Goal: Navigation & Orientation: Find specific page/section

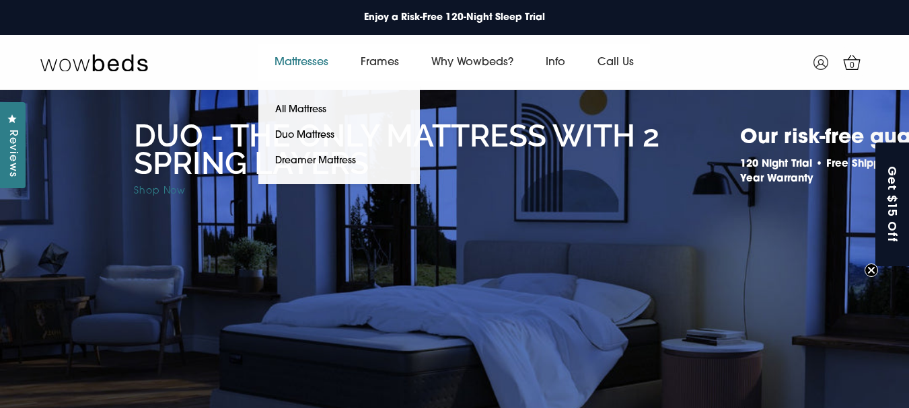
click at [315, 57] on link "Mattresses" at bounding box center [301, 63] width 86 height 38
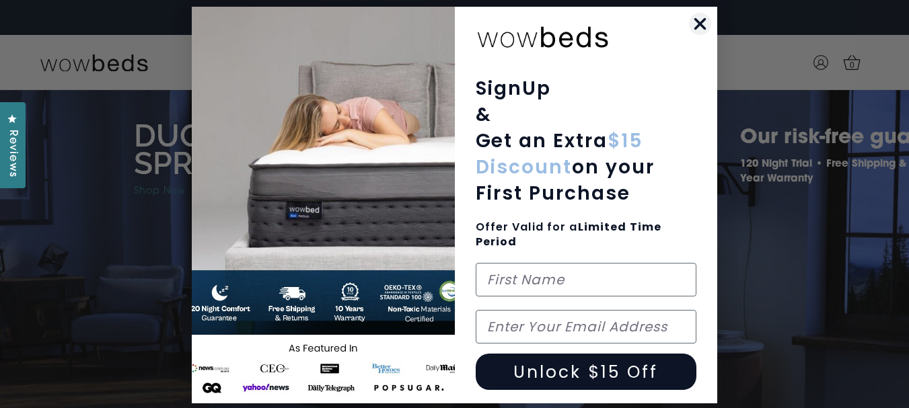
click at [695, 20] on circle "Close dialog" at bounding box center [700, 24] width 22 height 22
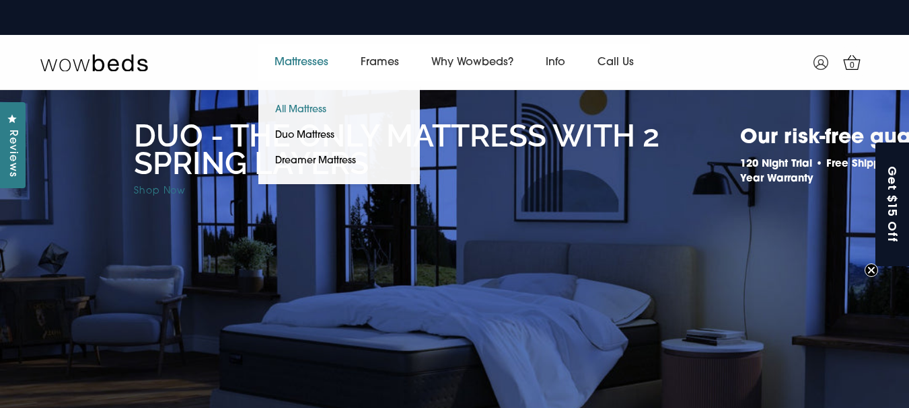
click at [316, 107] on link "All Mattress" at bounding box center [300, 111] width 85 height 26
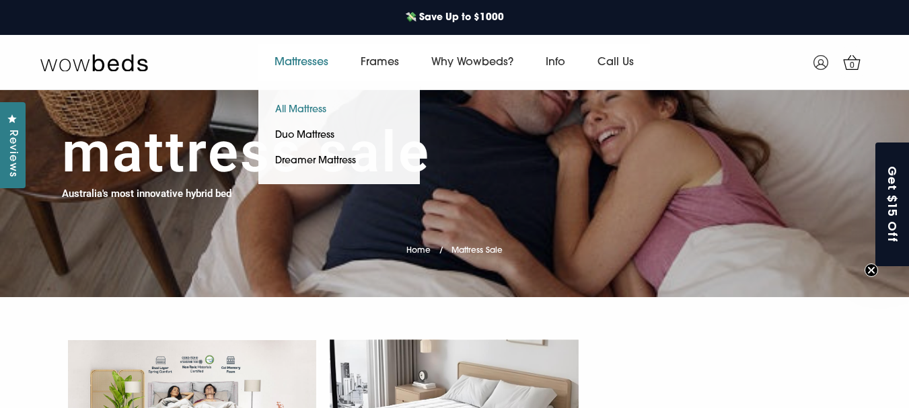
click at [312, 104] on link "All Mattress" at bounding box center [300, 111] width 85 height 26
